Goal: Find specific page/section: Find specific page/section

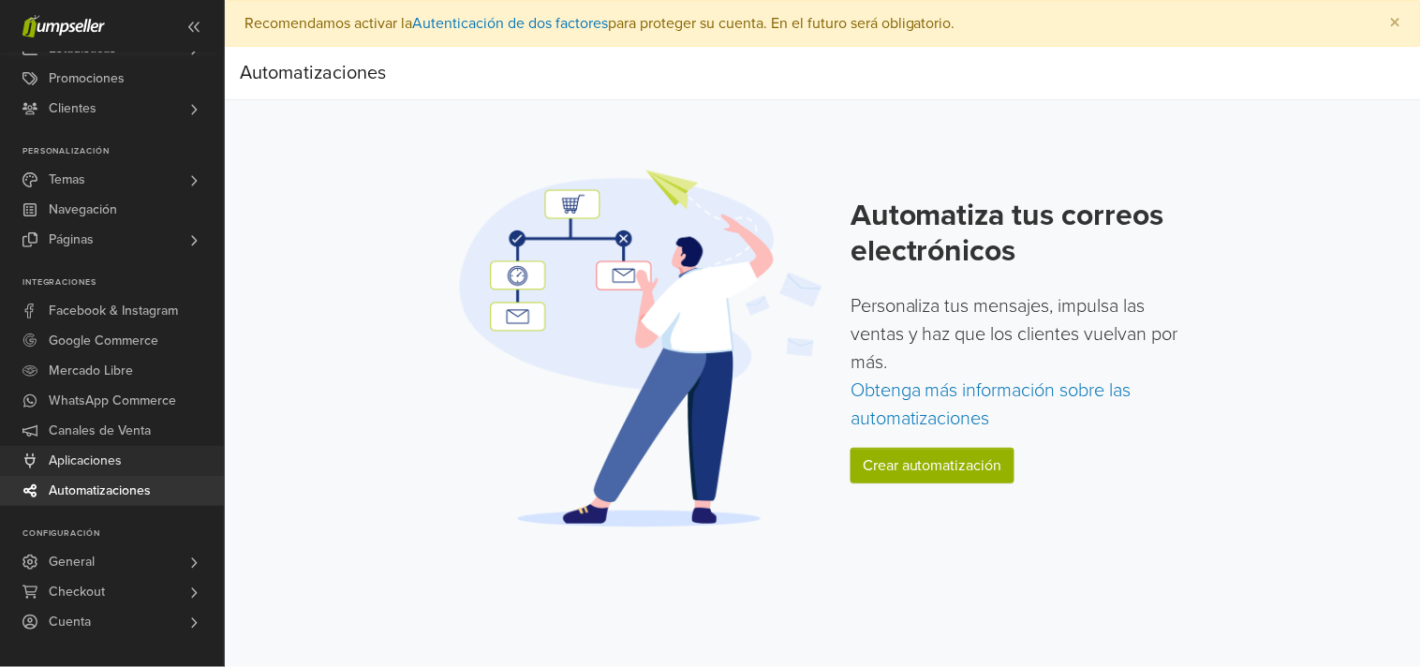
click at [126, 468] on link "Aplicaciones" at bounding box center [112, 461] width 224 height 30
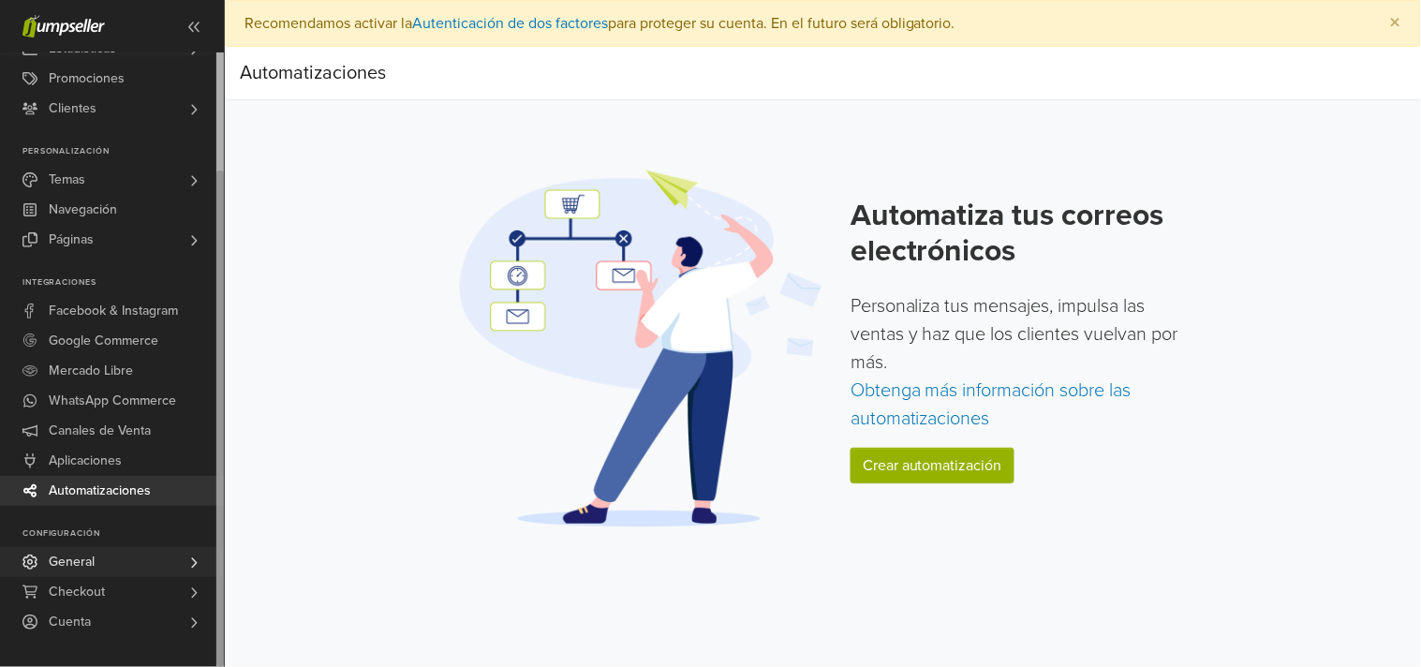
drag, startPoint x: 179, startPoint y: 566, endPoint x: 182, endPoint y: 554, distance: 11.6
click at [179, 566] on link "General" at bounding box center [112, 562] width 224 height 30
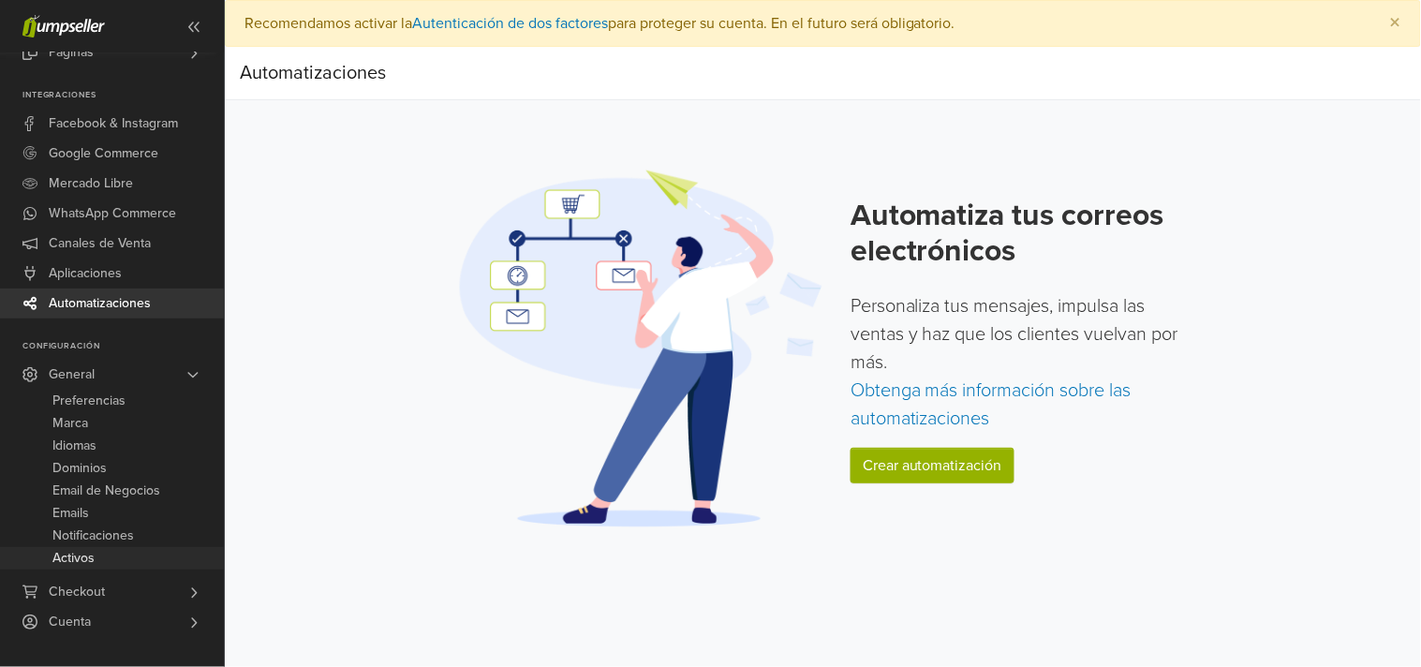
click at [115, 553] on link "Activos" at bounding box center [112, 558] width 224 height 22
